Goal: Task Accomplishment & Management: Complete application form

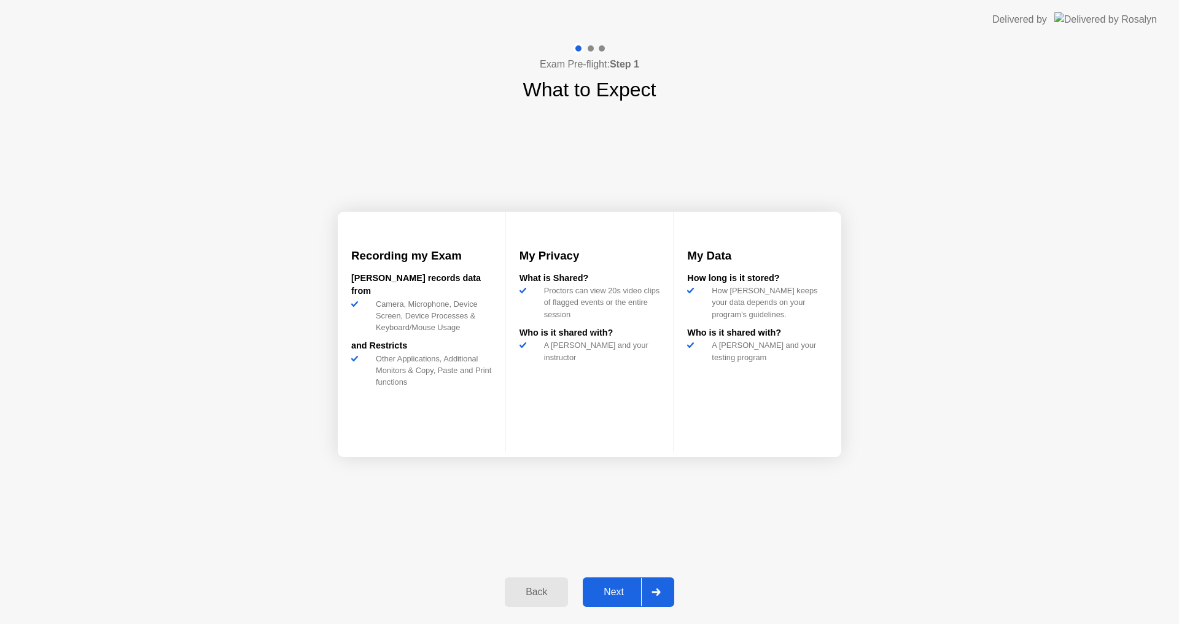
click at [627, 590] on div "Next" at bounding box center [613, 592] width 55 height 11
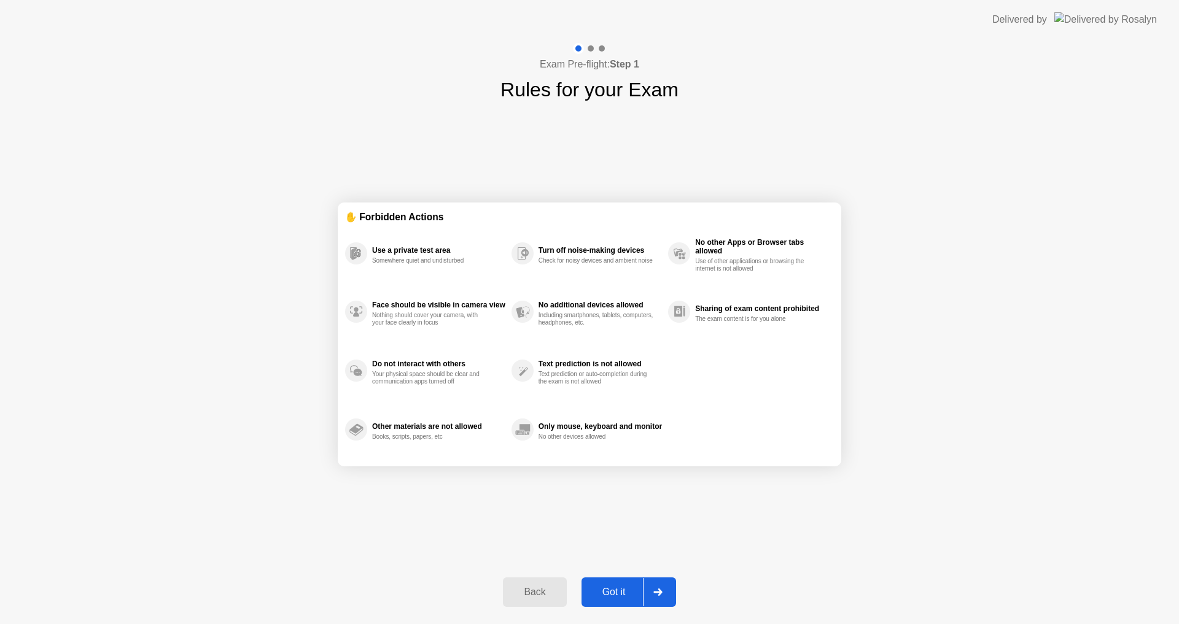
click at [621, 593] on div "Got it" at bounding box center [614, 592] width 58 height 11
select select "**********"
select select "*******"
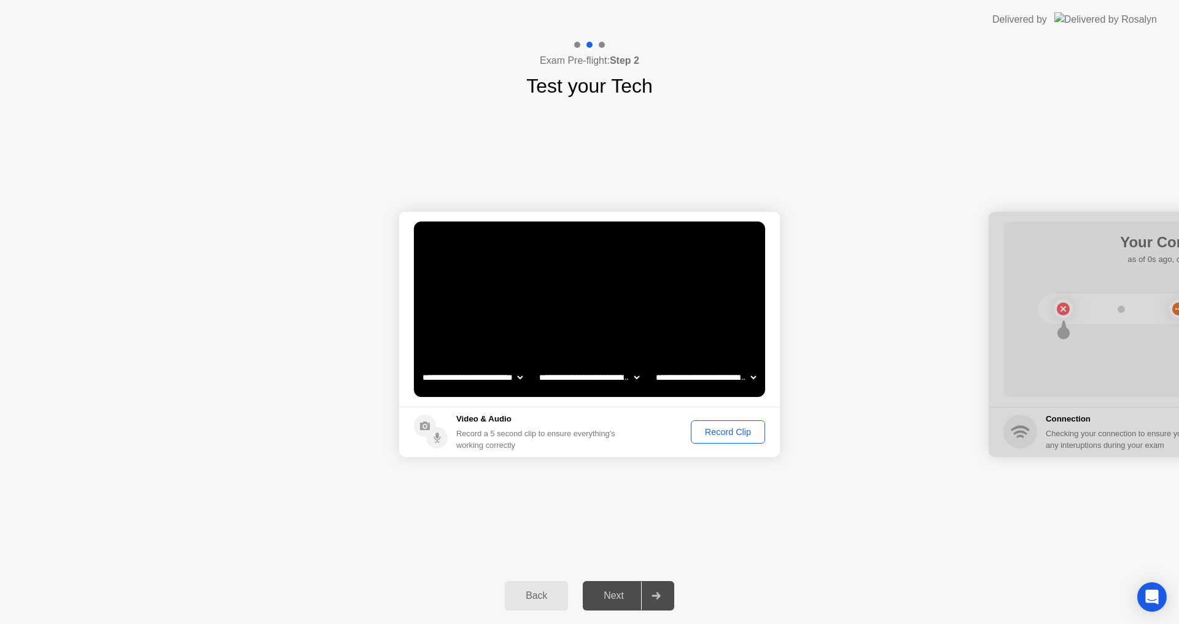
click at [717, 432] on div "Record Clip" at bounding box center [728, 432] width 66 height 10
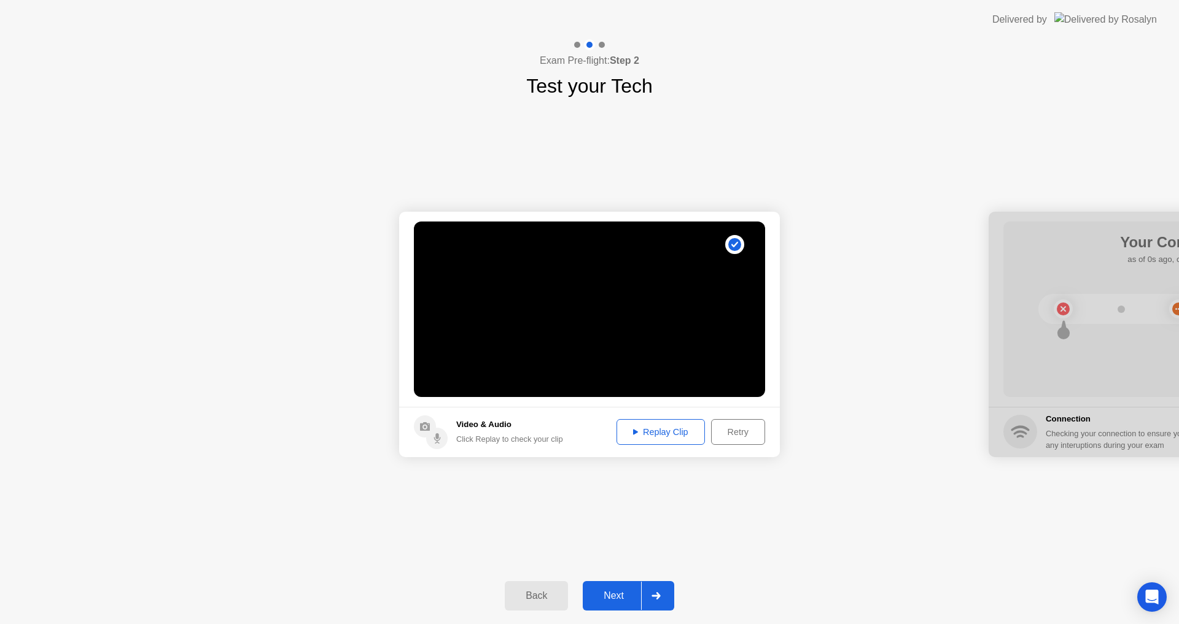
click at [616, 594] on div "Next" at bounding box center [613, 595] width 55 height 11
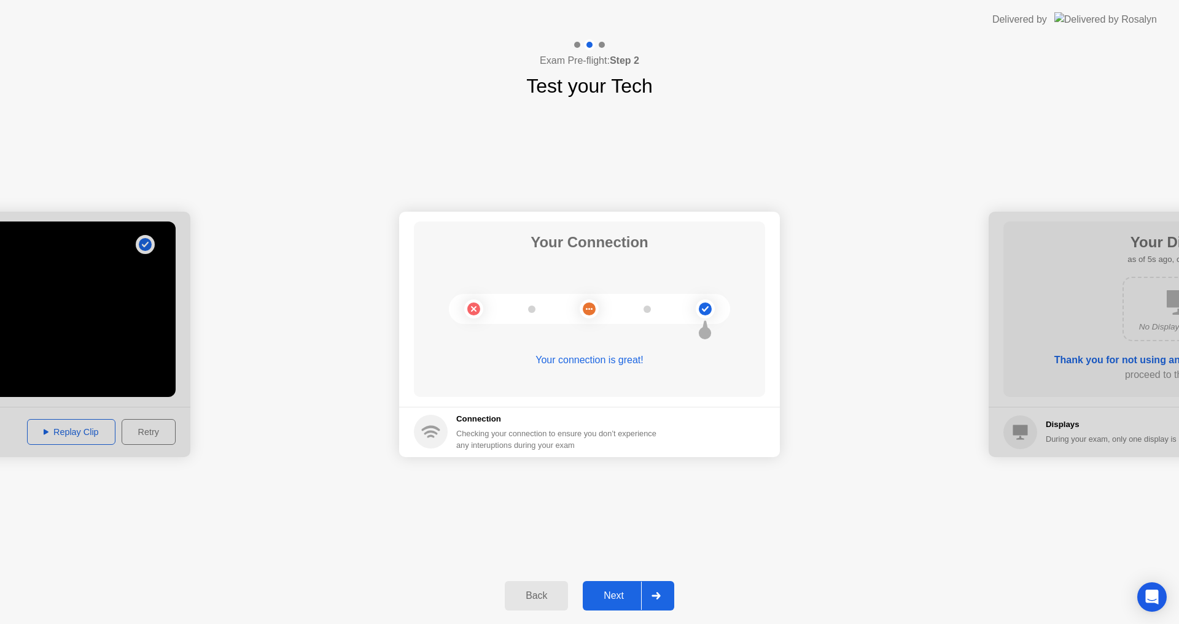
click at [603, 595] on div "Next" at bounding box center [613, 595] width 55 height 11
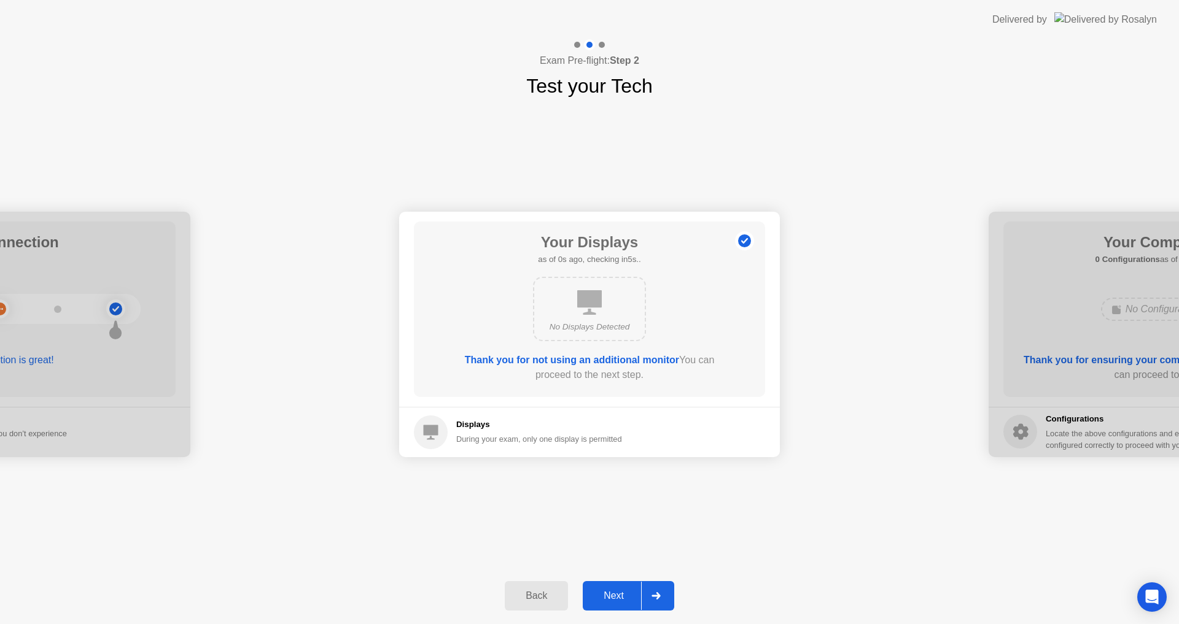
click at [603, 595] on div "Next" at bounding box center [613, 595] width 55 height 11
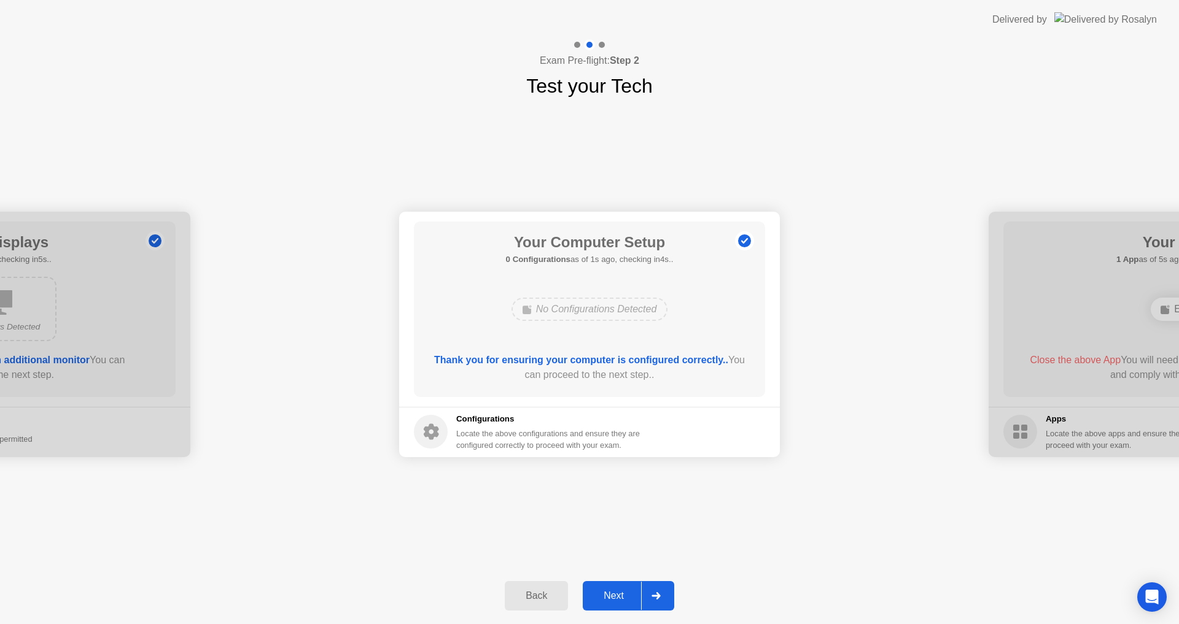
click at [603, 595] on div "Next" at bounding box center [613, 595] width 55 height 11
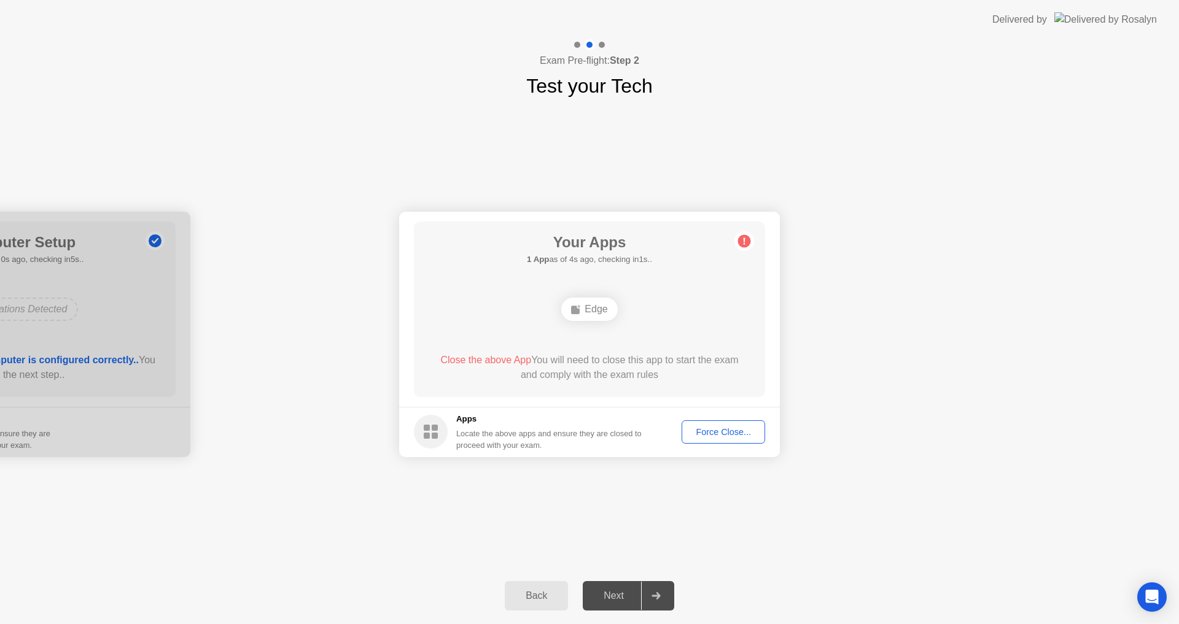
click at [716, 437] on div "Force Close..." at bounding box center [723, 432] width 75 height 10
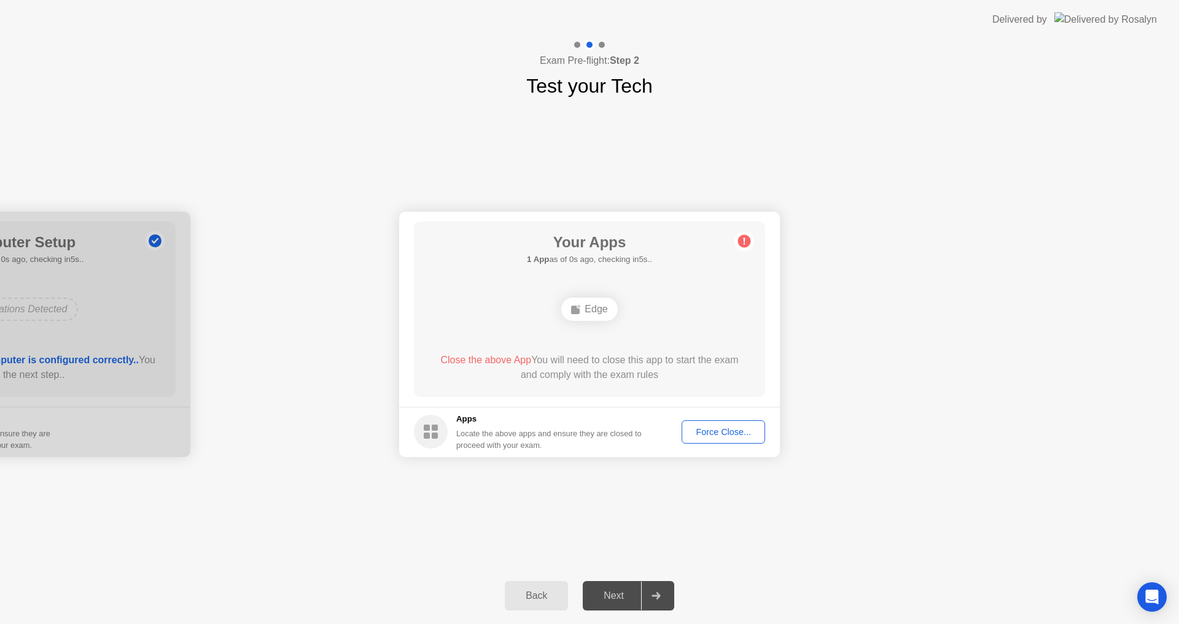
click at [723, 433] on div "Force Close..." at bounding box center [723, 432] width 75 height 10
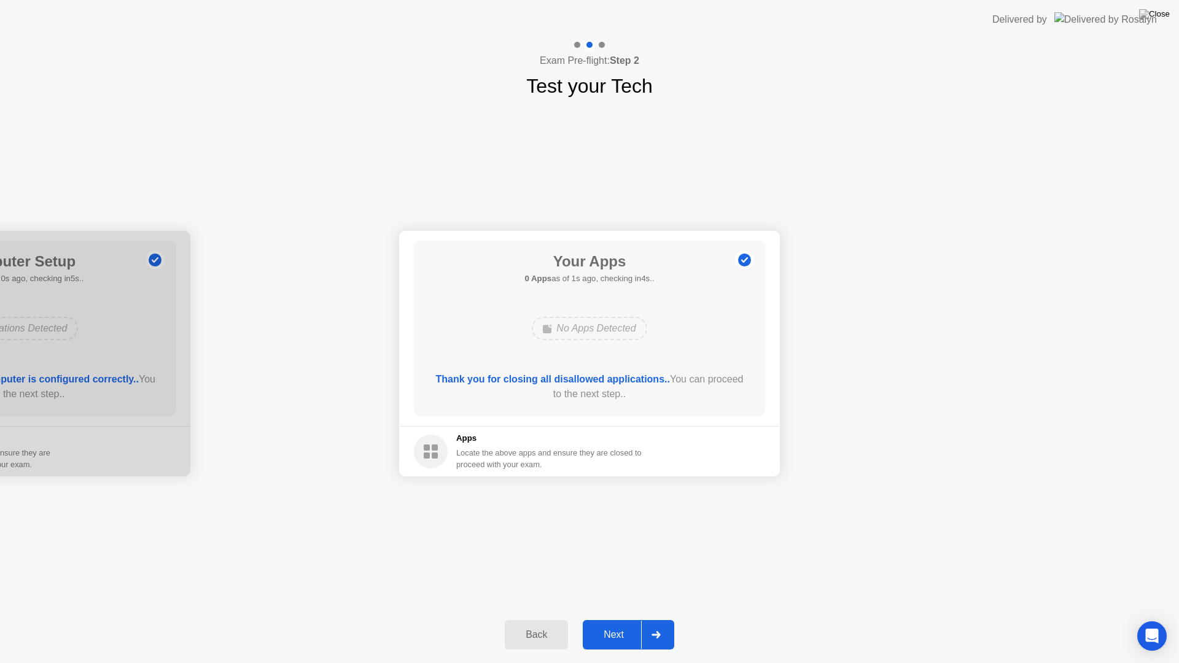
click at [613, 624] on button "Next" at bounding box center [628, 634] width 91 height 29
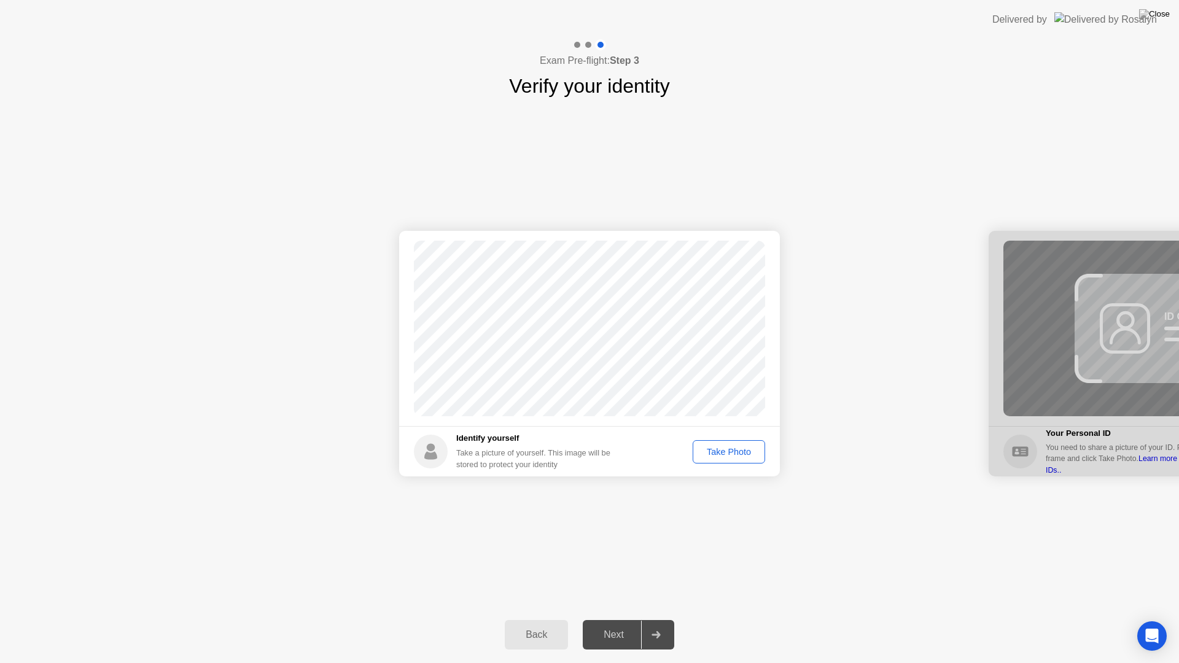
click at [718, 457] on div "Take Photo" at bounding box center [729, 452] width 64 height 10
click at [621, 624] on div "Next" at bounding box center [613, 634] width 55 height 11
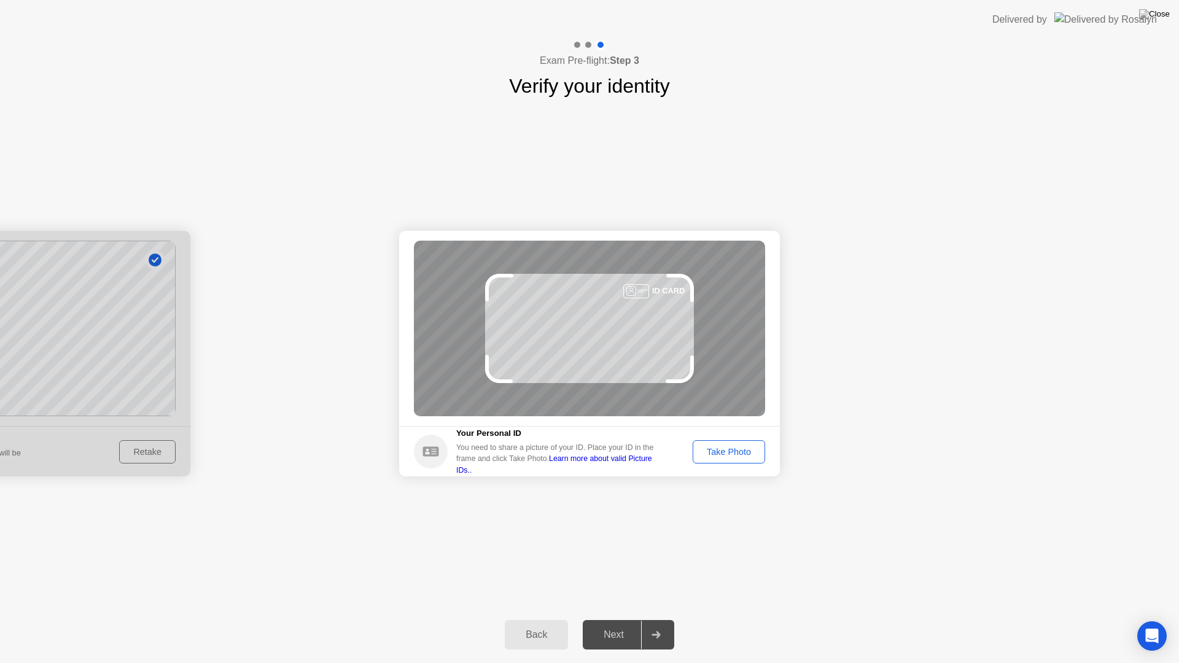
click at [713, 456] on div "Take Photo" at bounding box center [729, 452] width 64 height 10
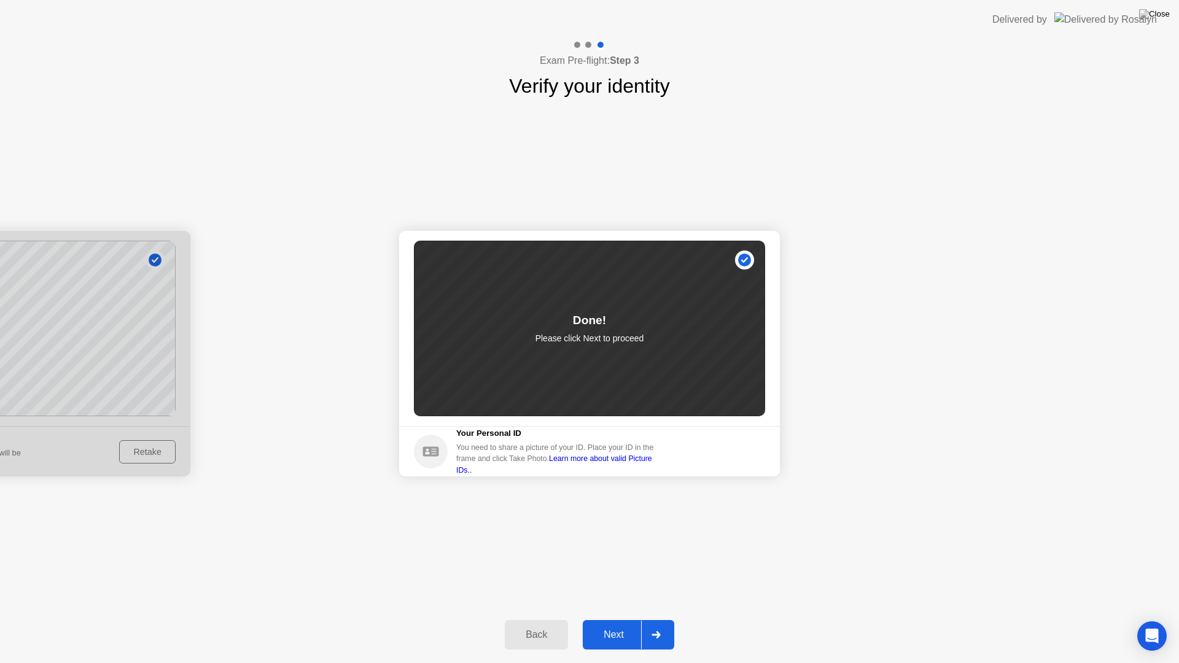
click at [608, 624] on div "Next" at bounding box center [613, 634] width 55 height 11
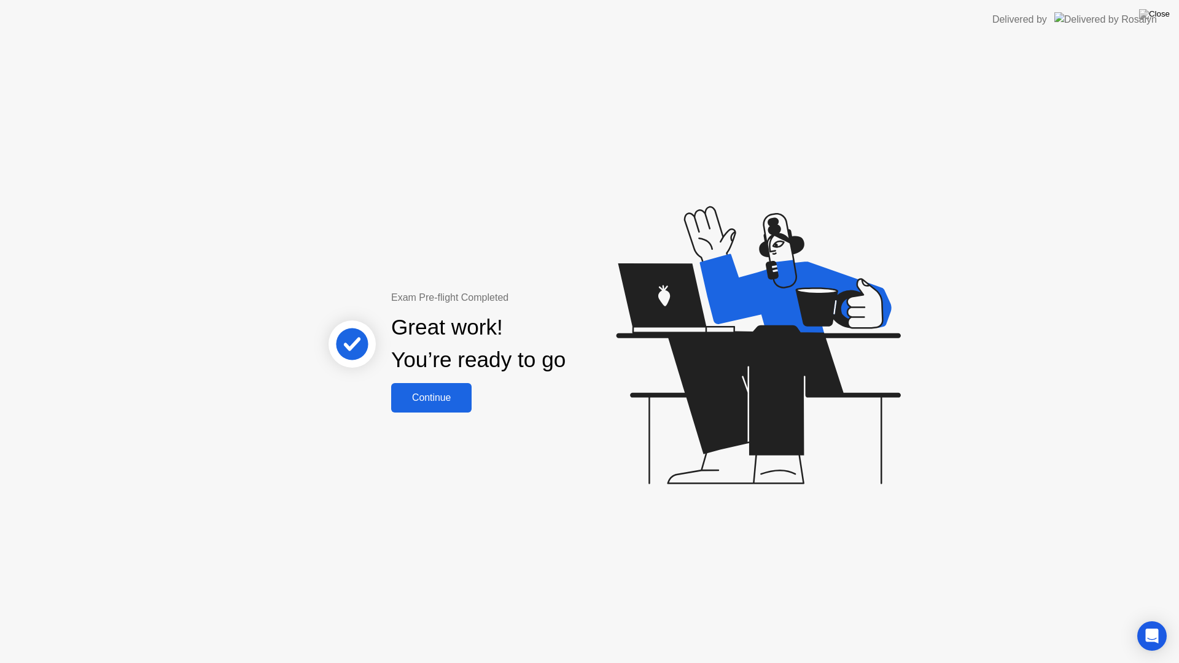
click at [453, 395] on div "Continue" at bounding box center [431, 397] width 73 height 11
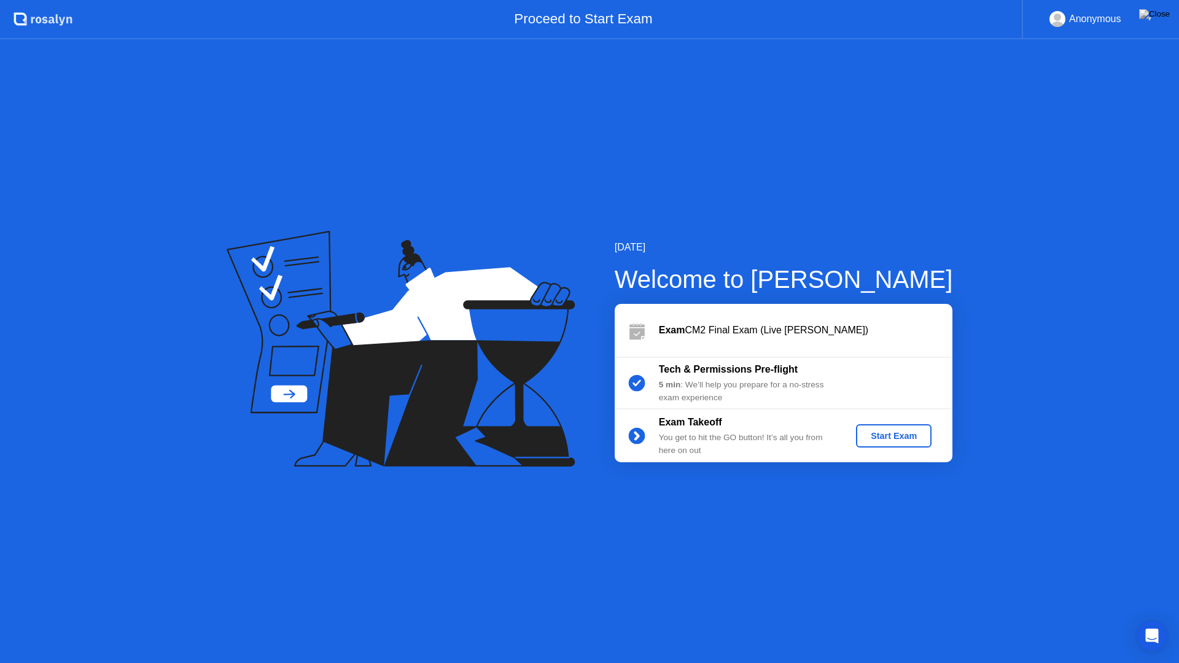
click at [883, 438] on div "Start Exam" at bounding box center [894, 436] width 66 height 10
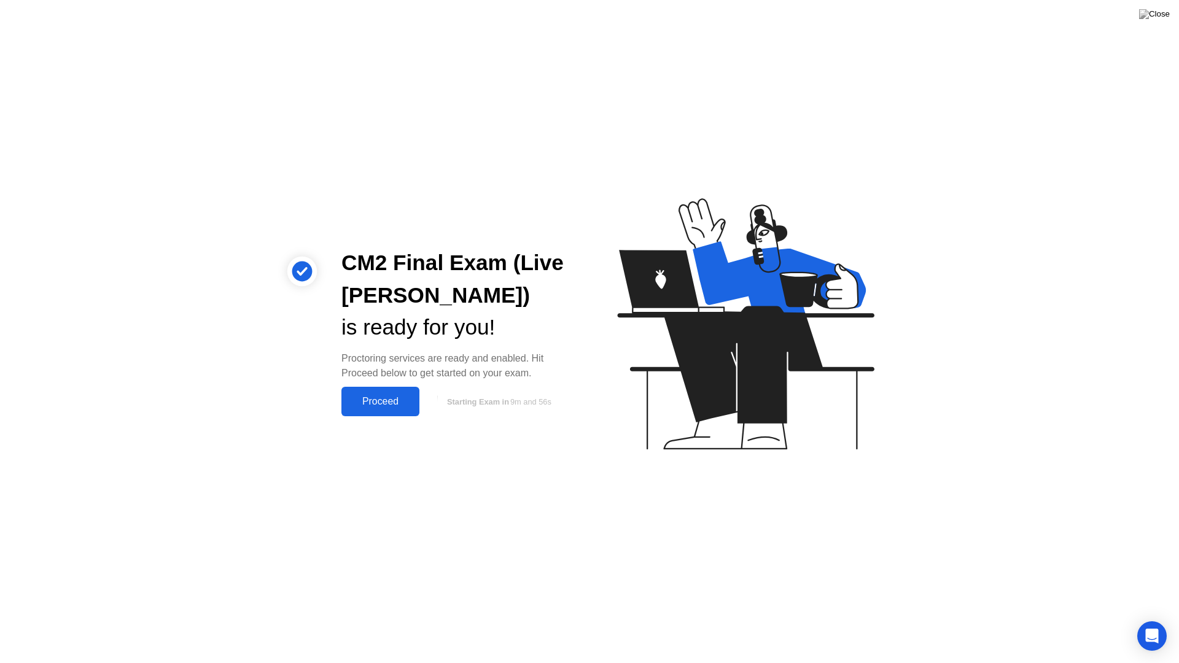
click at [382, 404] on div "Proceed" at bounding box center [380, 401] width 71 height 11
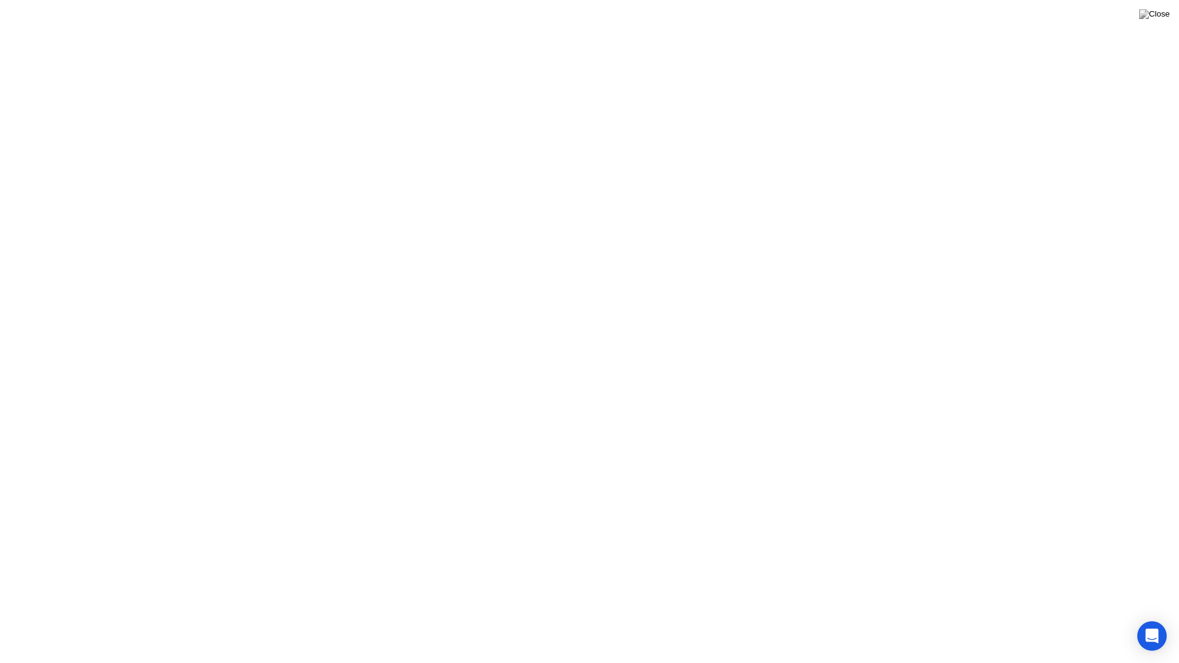
click div
